Goal: Task Accomplishment & Management: Complete application form

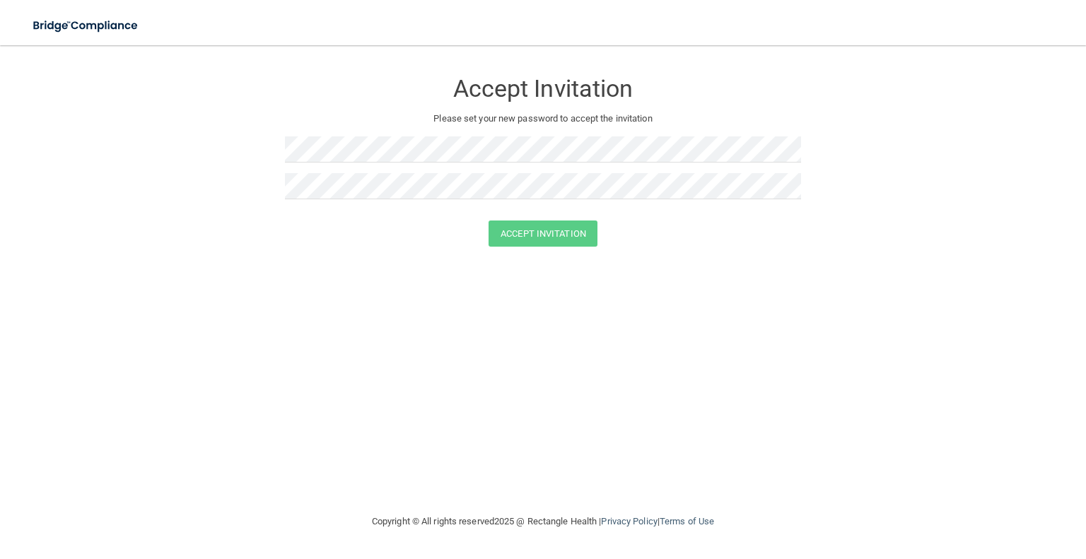
click at [617, 266] on div "Accept Invitation Please set your new password to accept the invitation Accept …" at bounding box center [543, 279] width 1030 height 440
drag, startPoint x: 603, startPoint y: 412, endPoint x: 603, endPoint y: 387, distance: 25.5
click at [603, 414] on div "Accept Invitation Please set your new password to accept the invitation Accept …" at bounding box center [543, 279] width 1030 height 440
click at [548, 234] on button "Accept Invitation" at bounding box center [543, 234] width 109 height 26
click at [544, 254] on button "Accept Invitation" at bounding box center [543, 254] width 109 height 26
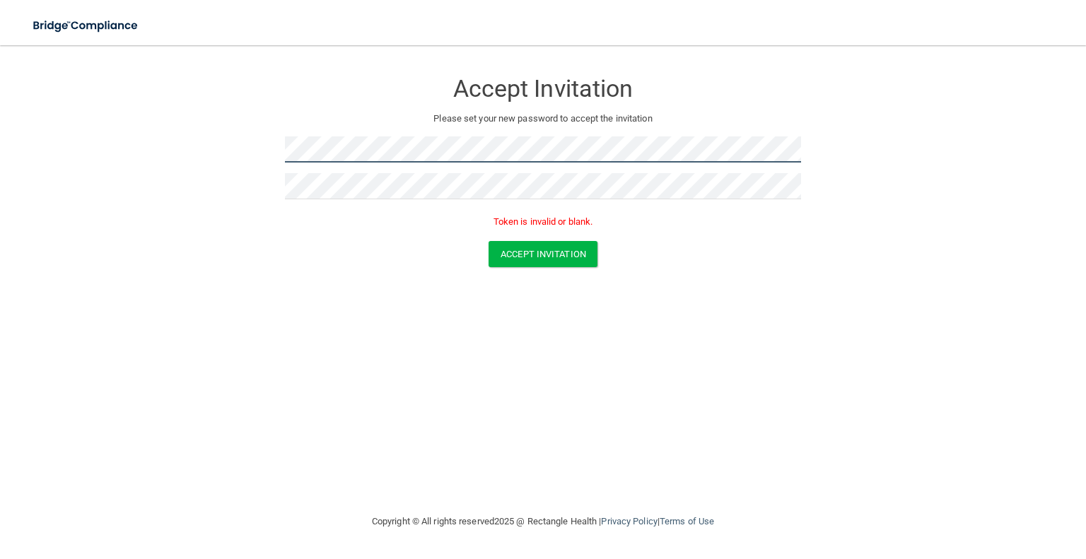
click at [270, 158] on form "Accept Invitation Please set your new password to accept the invitation Token i…" at bounding box center [543, 171] width 1030 height 225
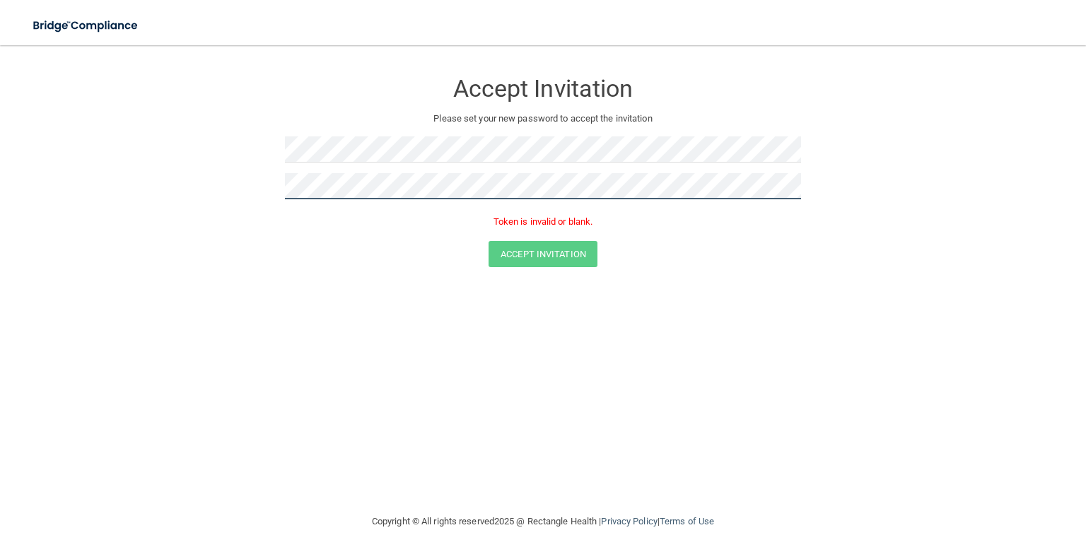
click at [254, 187] on form "Accept Invitation Please set your new password to accept the invitation Token i…" at bounding box center [543, 171] width 1030 height 225
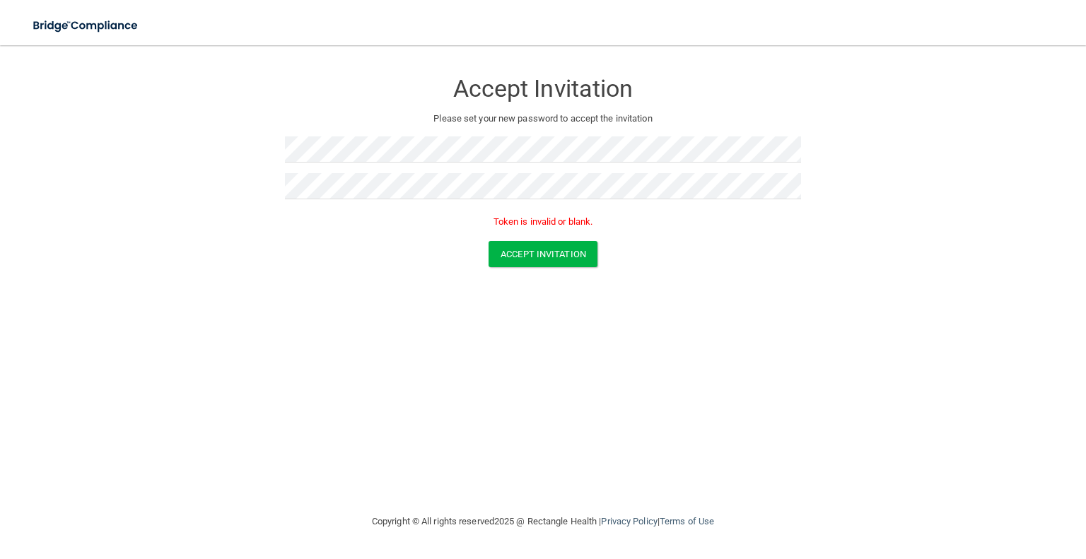
click at [555, 332] on div "Accept Invitation Please set your new password to accept the invitation Token i…" at bounding box center [543, 279] width 1030 height 440
click at [542, 253] on button "Accept Invitation" at bounding box center [543, 254] width 109 height 26
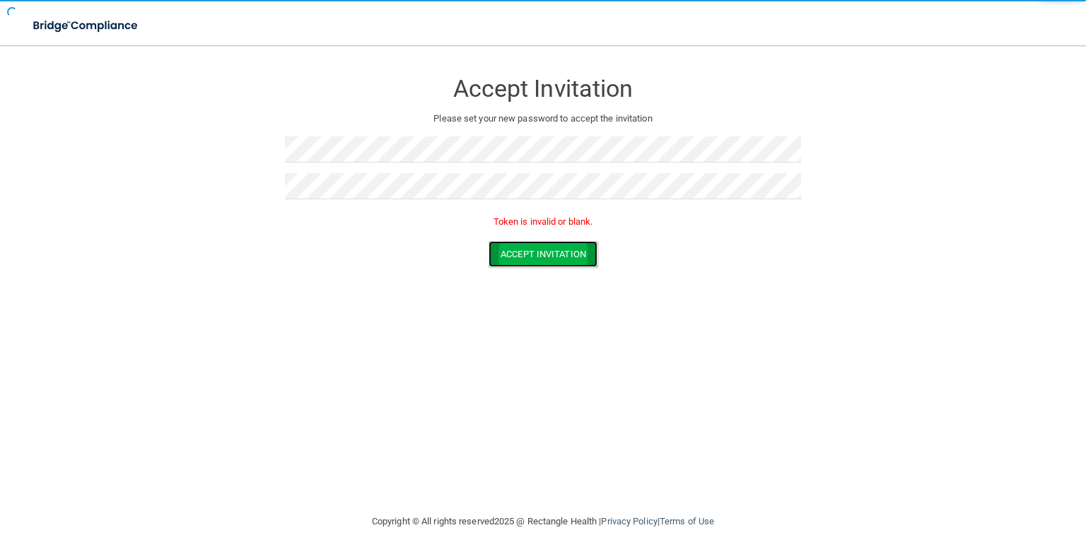
click at [542, 253] on button "Accept Invitation" at bounding box center [543, 254] width 109 height 26
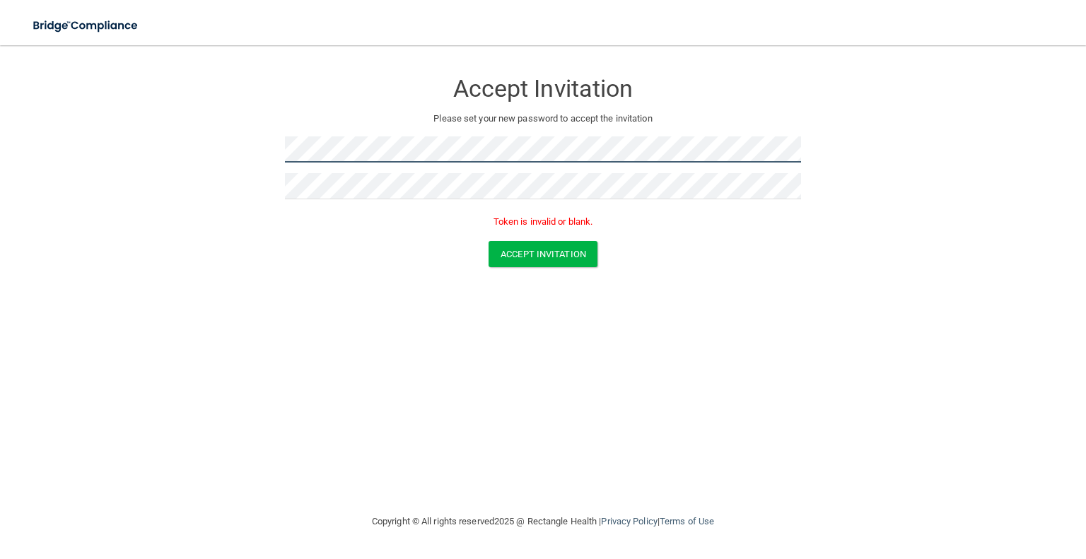
click at [264, 156] on form "Accept Invitation Please set your new password to accept the invitation Token i…" at bounding box center [543, 171] width 1030 height 225
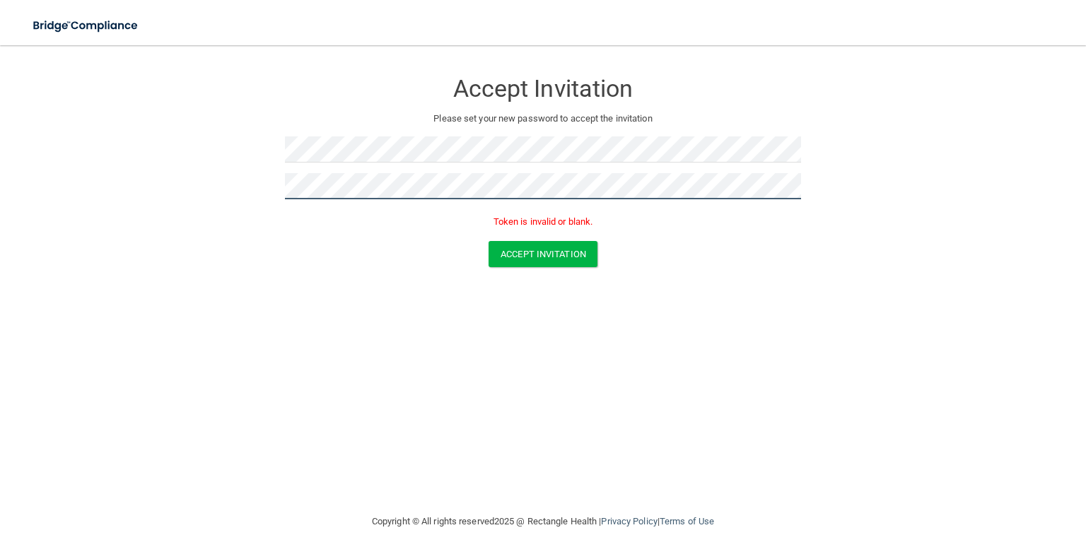
click at [235, 182] on form "Accept Invitation Please set your new password to accept the invitation Token i…" at bounding box center [543, 171] width 1030 height 225
click at [562, 398] on div "Accept Invitation Please set your new password to accept the invitation Token i…" at bounding box center [543, 279] width 1030 height 440
click at [530, 254] on button "Accept Invitation" at bounding box center [543, 254] width 109 height 26
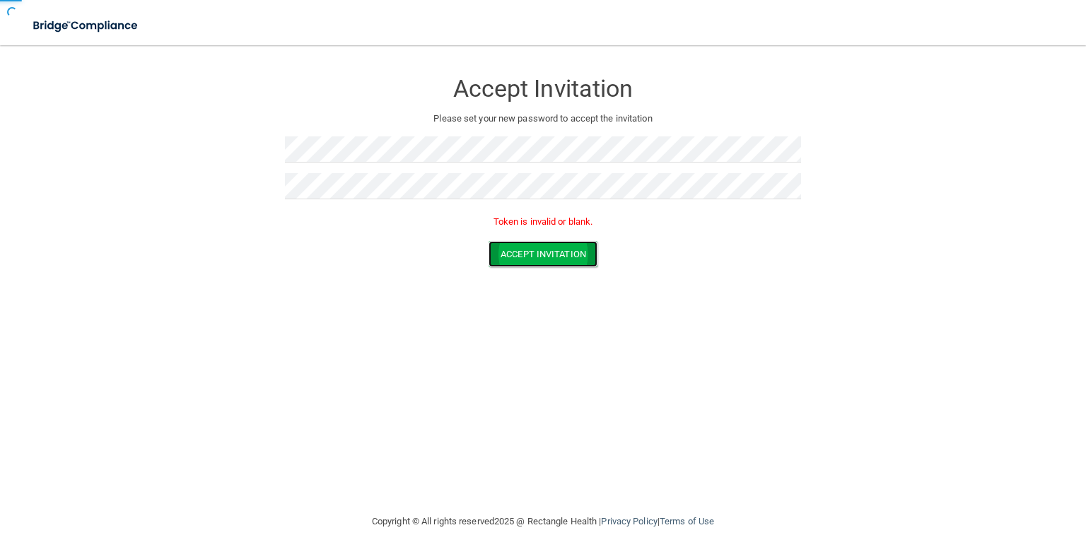
click at [530, 254] on button "Accept Invitation" at bounding box center [543, 254] width 109 height 26
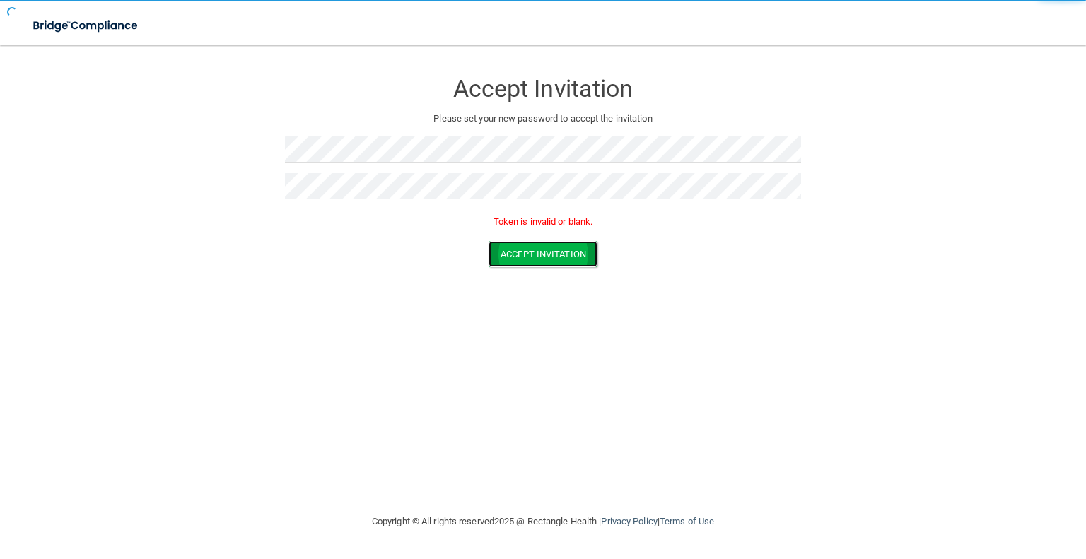
click at [530, 254] on button "Accept Invitation" at bounding box center [543, 254] width 109 height 26
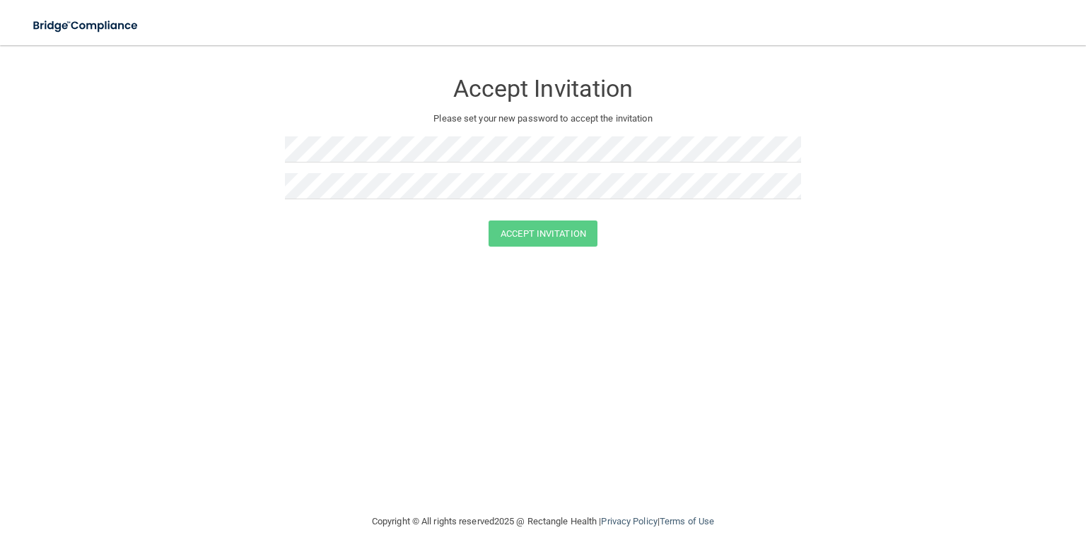
click at [621, 343] on div "Accept Invitation Please set your new password to accept the invitation Accept …" at bounding box center [543, 279] width 1030 height 440
click at [560, 326] on div "Accept Invitation Please set your new password to accept the invitation Accept …" at bounding box center [543, 279] width 1030 height 440
click at [523, 233] on button "Accept Invitation" at bounding box center [543, 234] width 109 height 26
